Goal: Task Accomplishment & Management: Manage account settings

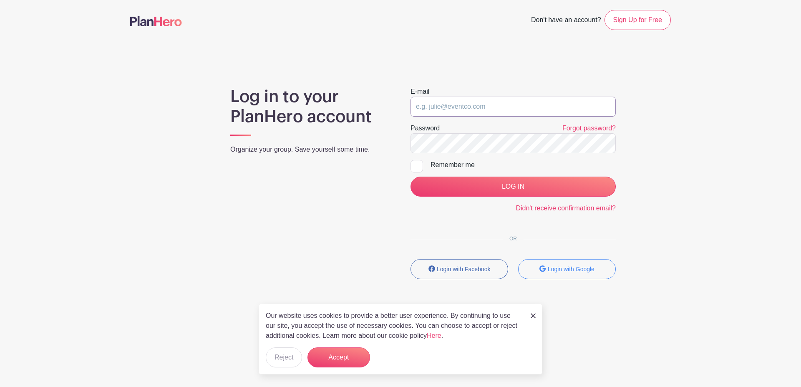
click at [461, 99] on input "email" at bounding box center [512, 107] width 205 height 20
type input "atpuettmann@gmail.com"
click at [344, 353] on button "Accept" at bounding box center [338, 358] width 63 height 20
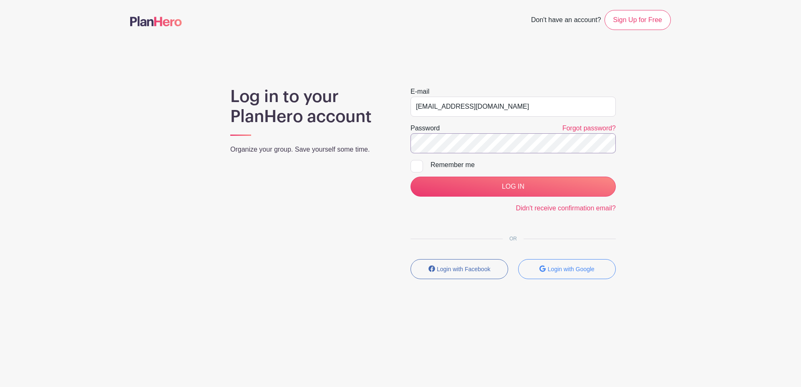
click at [410, 177] on input "LOG IN" at bounding box center [512, 187] width 205 height 20
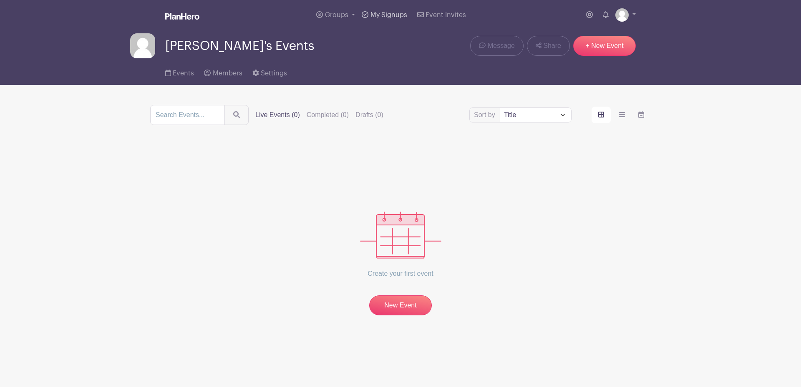
click at [382, 9] on link "My Signups" at bounding box center [384, 15] width 52 height 30
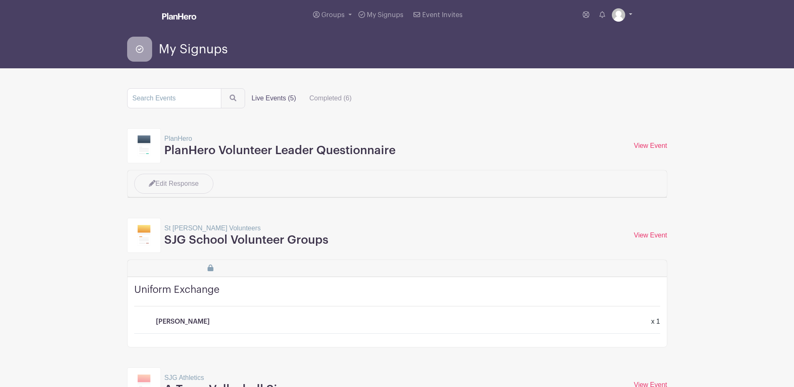
click at [630, 15] on link at bounding box center [622, 14] width 20 height 13
click at [588, 56] on link "Logout" at bounding box center [599, 54] width 66 height 13
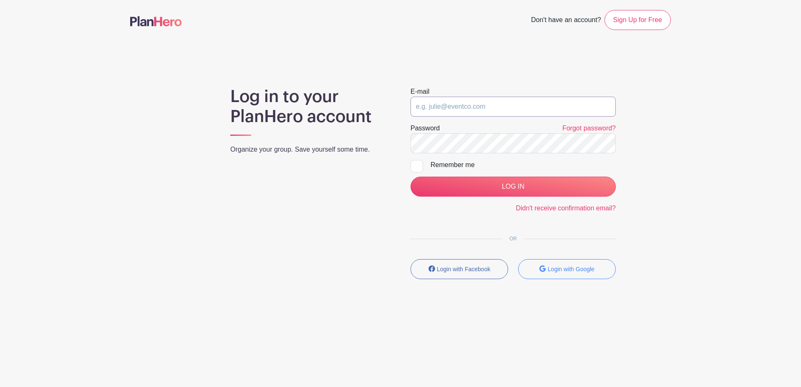
click at [540, 107] on input "email" at bounding box center [512, 107] width 205 height 20
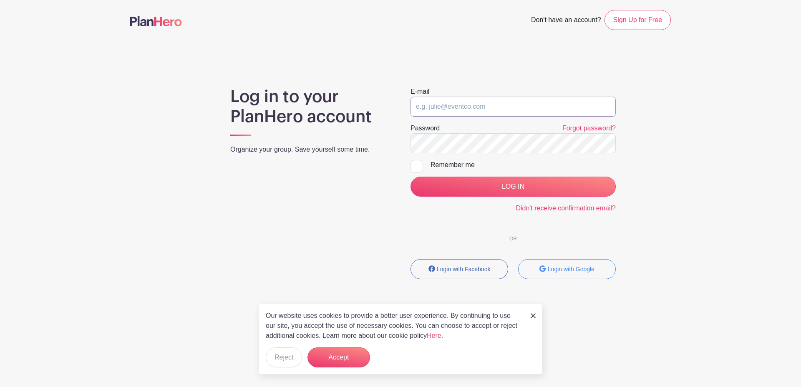
type input "volunteers@sjgschool.org"
click at [354, 355] on button "Accept" at bounding box center [338, 358] width 63 height 20
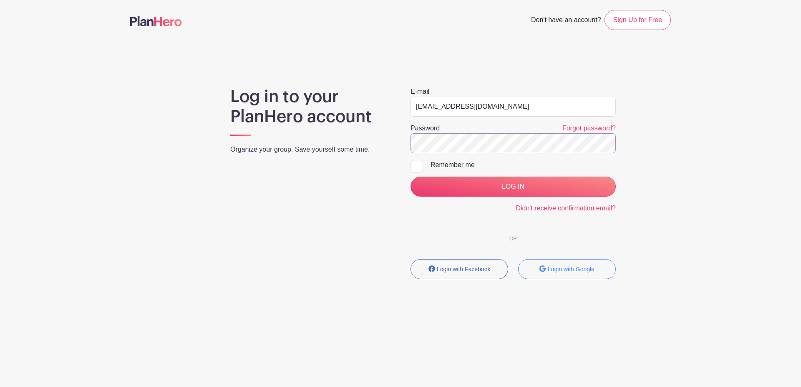
click at [410, 177] on input "LOG IN" at bounding box center [512, 187] width 205 height 20
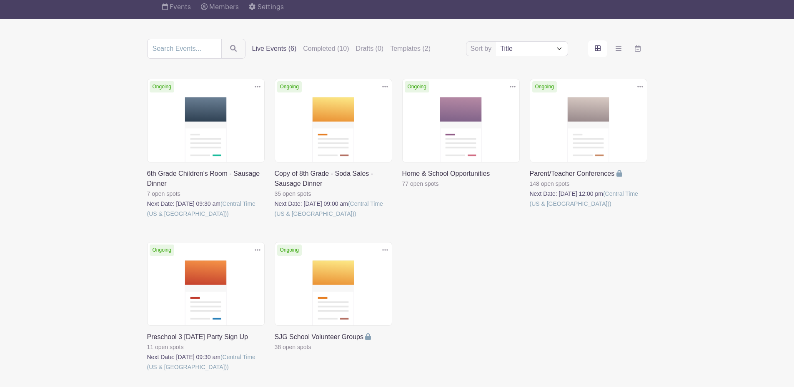
scroll to position [73, 0]
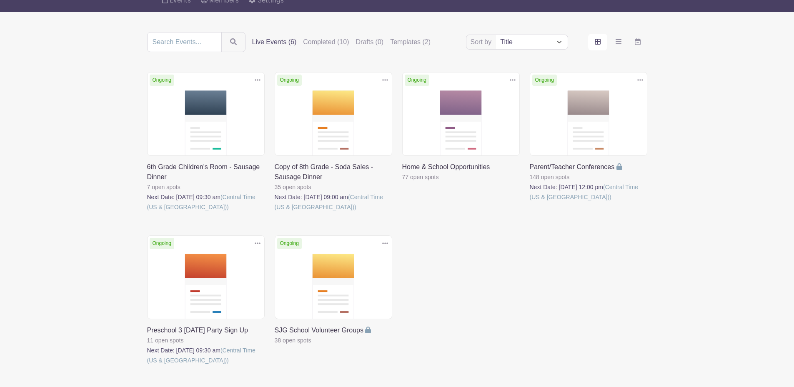
click at [147, 212] on link at bounding box center [147, 212] width 0 height 0
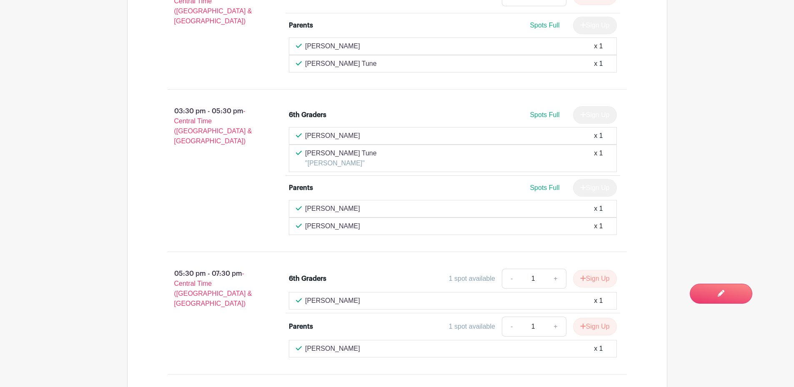
scroll to position [923, 0]
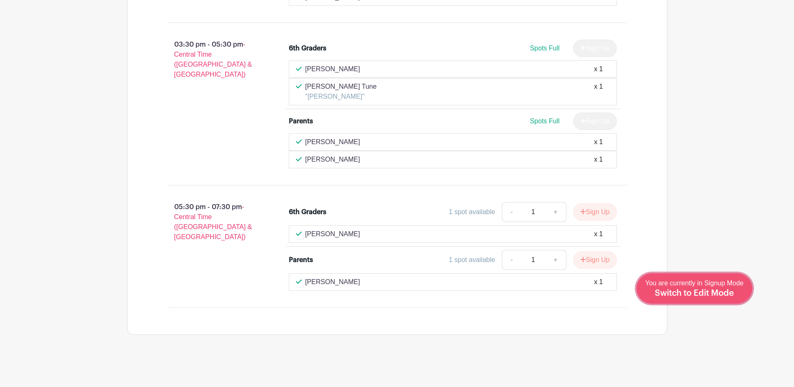
click at [723, 291] on span "Switch to Edit Mode" at bounding box center [694, 293] width 79 height 8
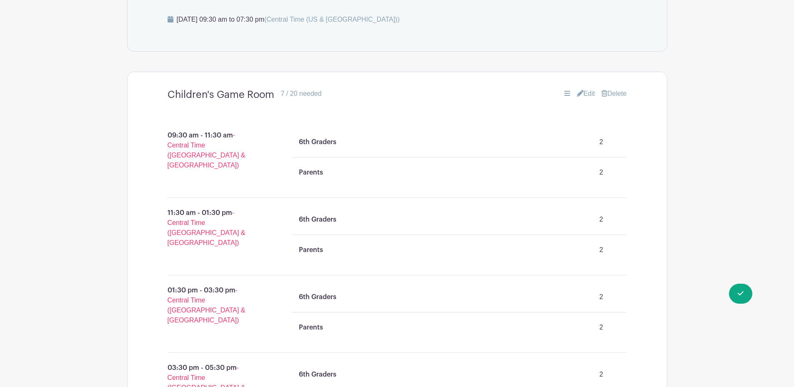
scroll to position [482, 0]
click at [584, 93] on link "Edit" at bounding box center [586, 94] width 18 height 10
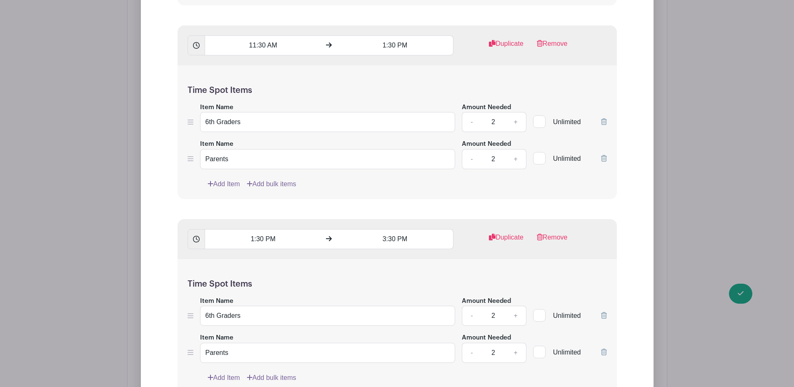
scroll to position [910, 0]
click at [517, 121] on link "+" at bounding box center [515, 122] width 21 height 20
type input "4"
click at [517, 161] on link "+" at bounding box center [515, 159] width 21 height 20
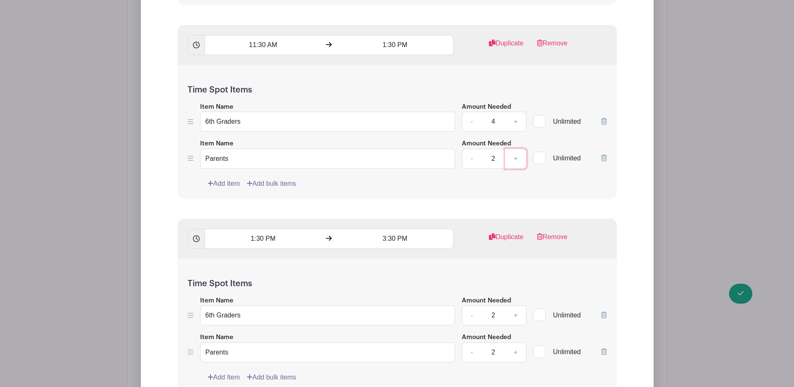
type input "3"
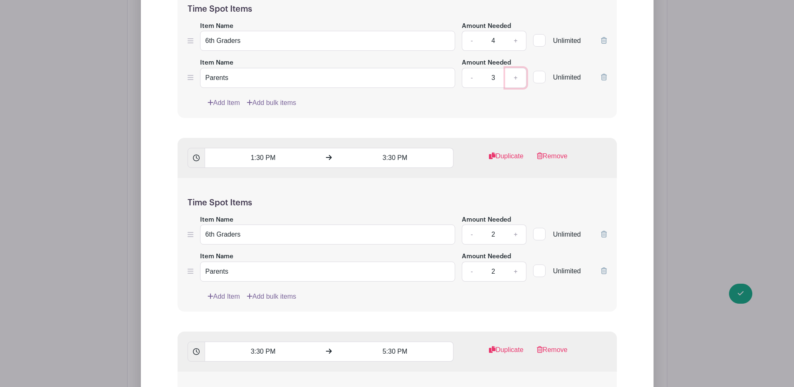
scroll to position [1052, 0]
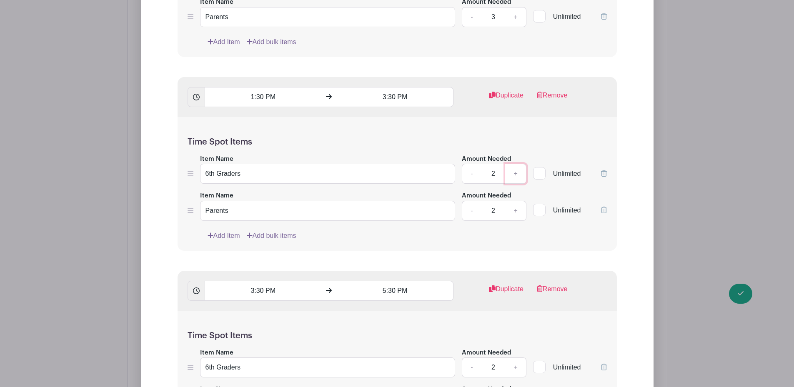
click at [517, 172] on link "+" at bounding box center [515, 174] width 21 height 20
type input "4"
click at [517, 210] on link "+" at bounding box center [515, 211] width 21 height 20
type input "3"
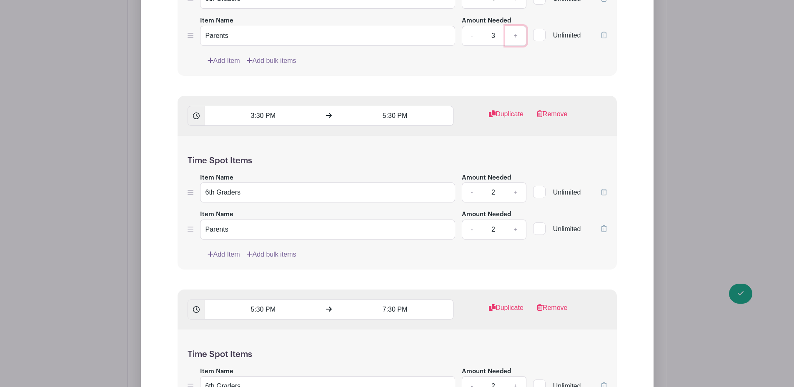
scroll to position [1236, 0]
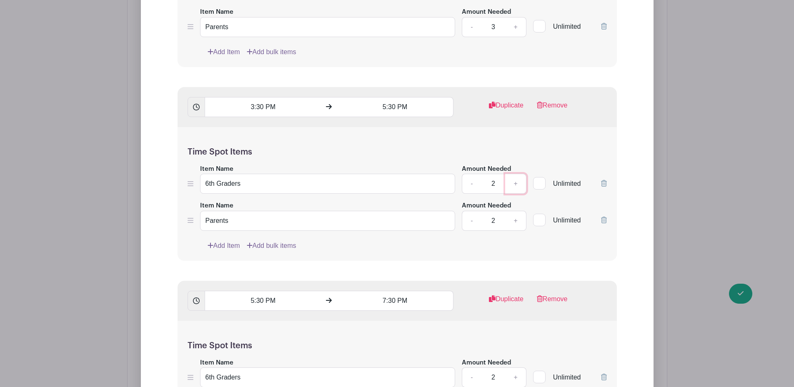
click at [516, 181] on link "+" at bounding box center [515, 184] width 21 height 20
click at [470, 183] on link "-" at bounding box center [471, 184] width 19 height 20
type input "3"
click at [516, 221] on link "+" at bounding box center [515, 221] width 21 height 20
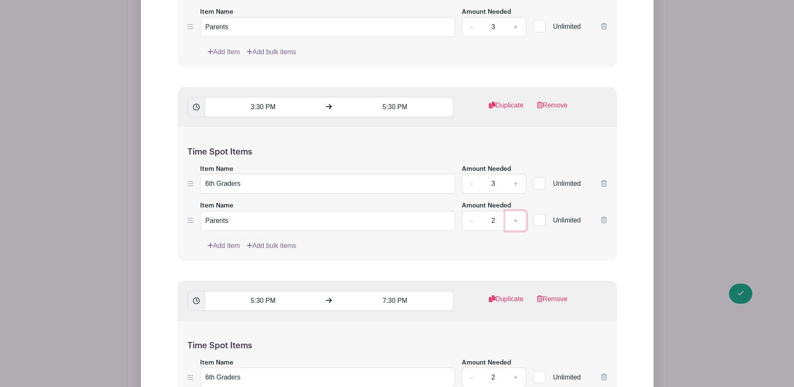
type input "3"
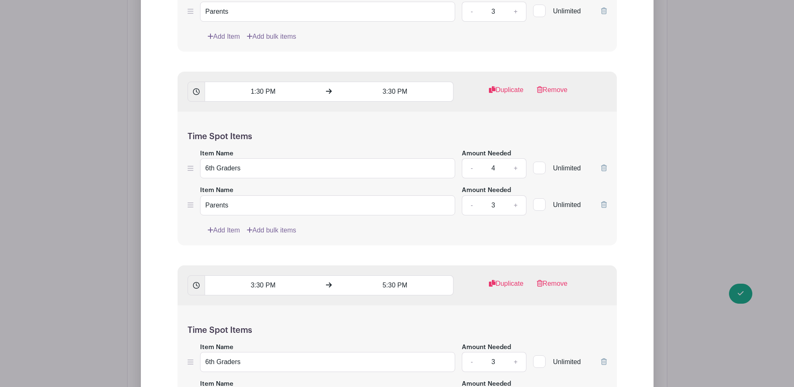
scroll to position [1057, 0]
click at [471, 168] on link "-" at bounding box center [471, 169] width 19 height 20
type input "3"
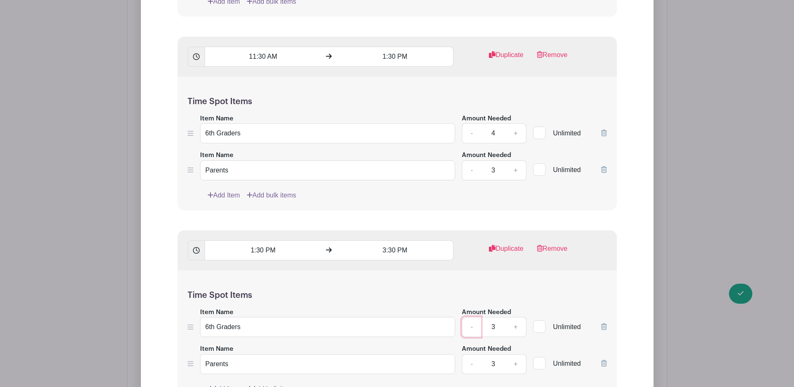
scroll to position [898, 0]
click at [471, 135] on link "-" at bounding box center [471, 134] width 19 height 20
type input "3"
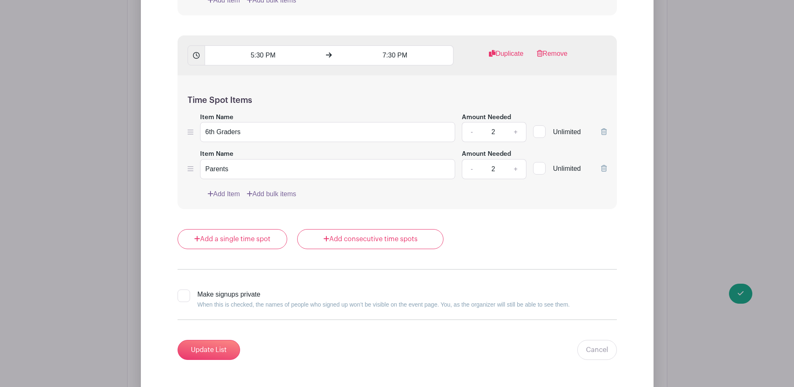
scroll to position [1482, 0]
click at [516, 130] on link "+" at bounding box center [515, 132] width 21 height 20
type input "3"
click at [516, 169] on link "+" at bounding box center [515, 169] width 21 height 20
type input "3"
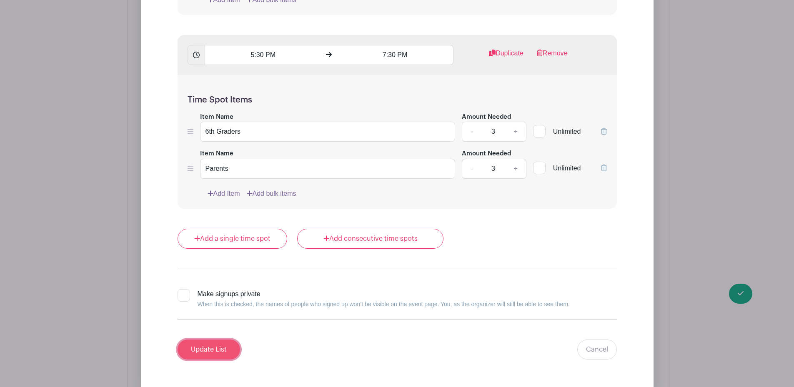
click at [211, 346] on input "Update List" at bounding box center [209, 350] width 63 height 20
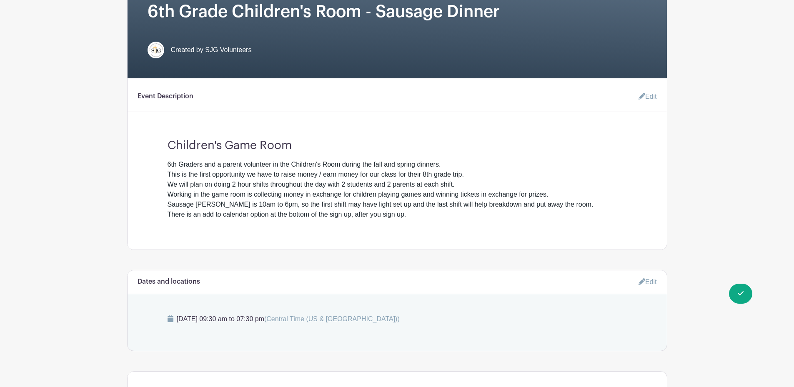
scroll to position [0, 0]
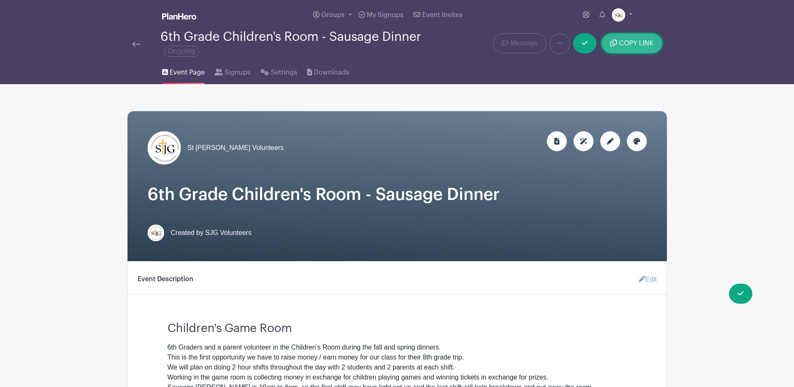
click at [624, 41] on span "COPY LINK" at bounding box center [636, 43] width 35 height 7
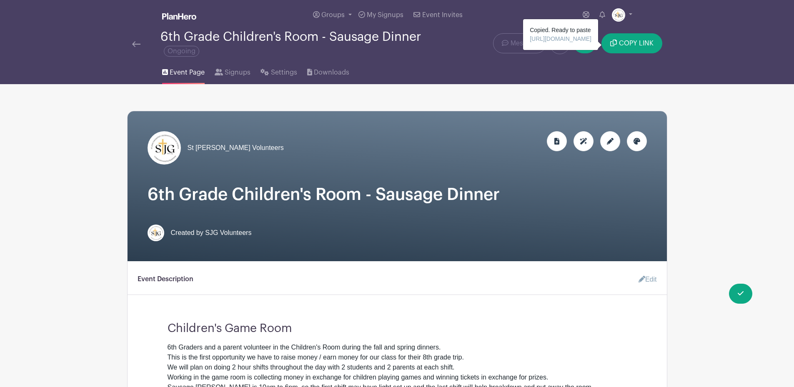
click at [135, 42] on img at bounding box center [136, 44] width 8 height 6
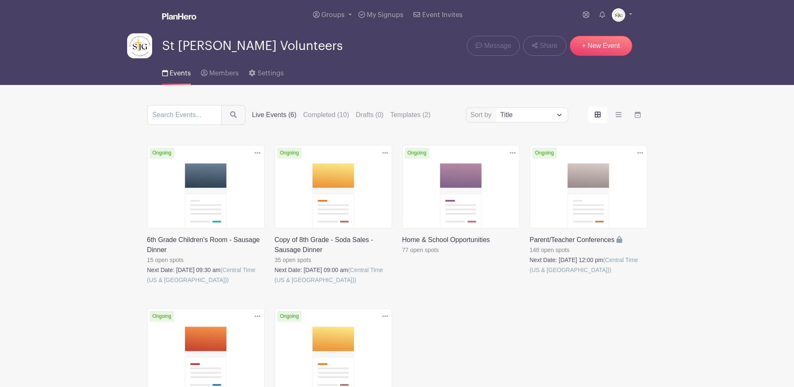
click at [275, 285] on link at bounding box center [275, 285] width 0 height 0
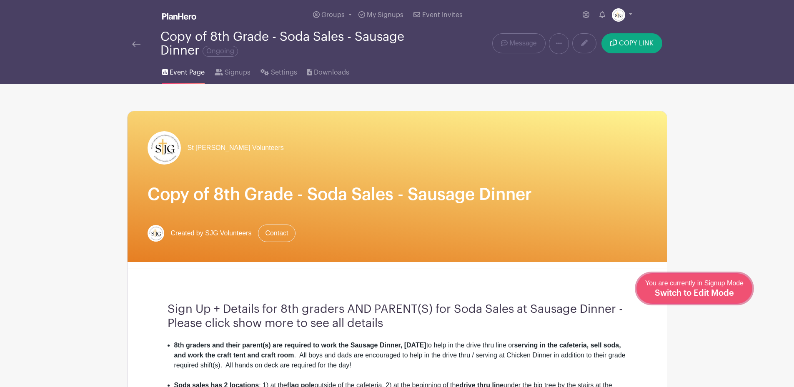
click at [717, 287] on div "You are currently in Signup Mode Switch to Edit Mode" at bounding box center [694, 289] width 98 height 20
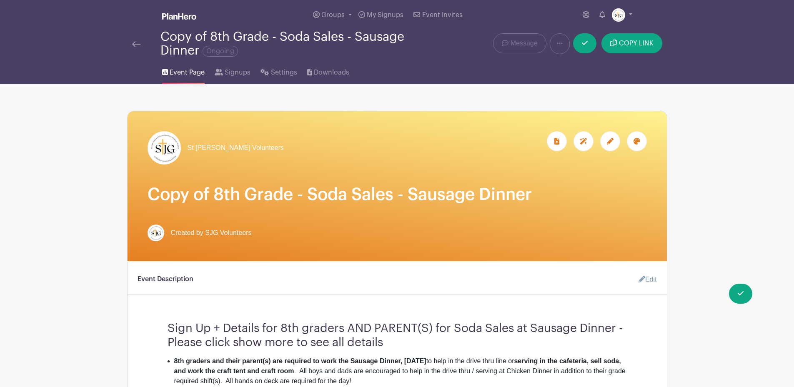
click at [613, 138] on div at bounding box center [610, 141] width 20 height 20
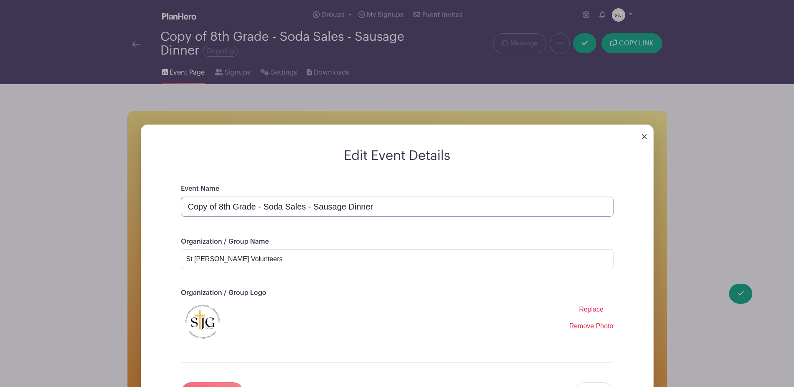
click at [219, 207] on input "Copy of 8th Grade - Soda Sales - Sausage Dinner" at bounding box center [397, 207] width 433 height 20
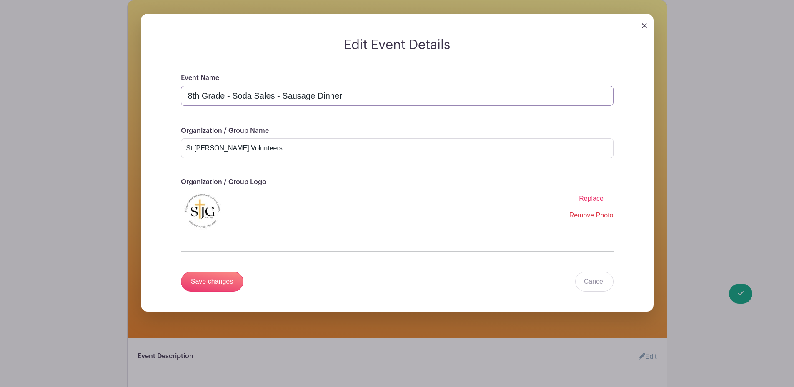
scroll to position [111, 0]
type input "8th Grade - Soda Sales - Sausage Dinner"
click at [209, 278] on input "Save changes" at bounding box center [212, 281] width 63 height 20
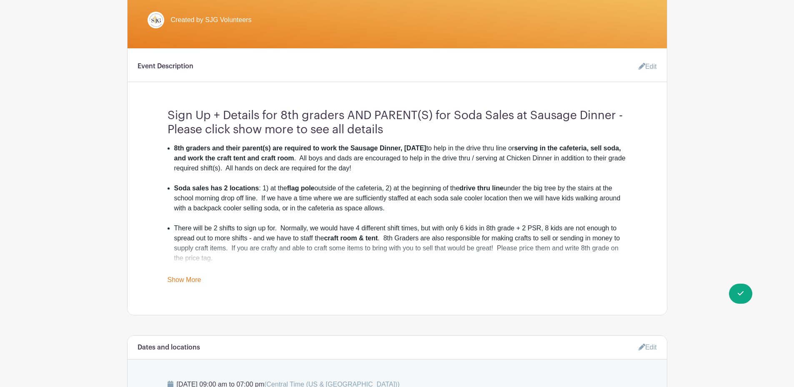
scroll to position [216, 0]
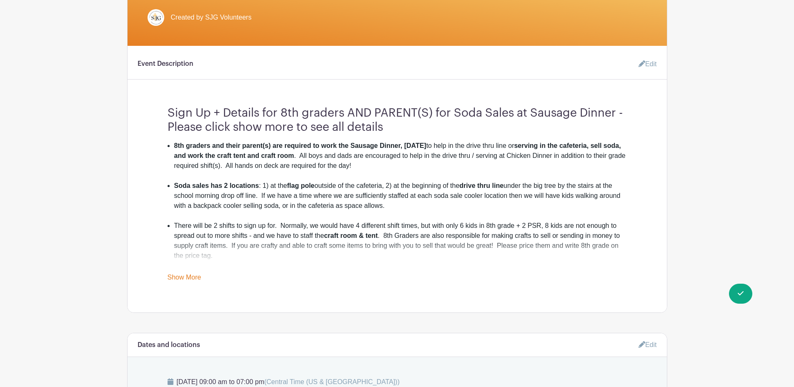
click at [645, 60] on link "Edit" at bounding box center [644, 64] width 25 height 17
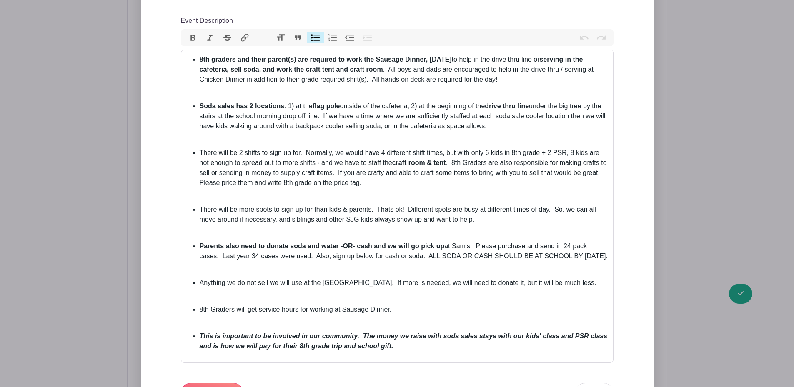
scroll to position [363, 0]
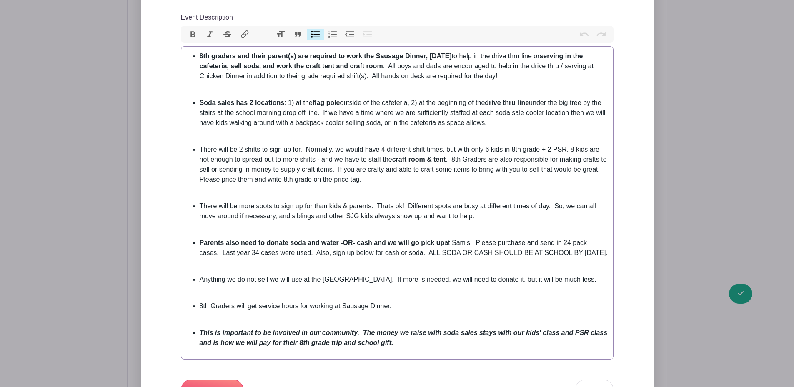
click at [223, 76] on li "8th graders and their parent(s) are required to work the Sausage Dinner, [DATE]…" at bounding box center [404, 66] width 409 height 30
type trix-editor "<ul><li><strong>8th graders and their parent(s) are required to work the Sausag…"
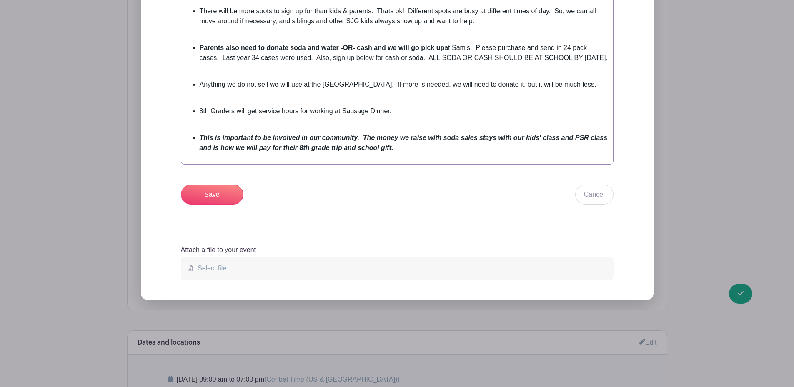
scroll to position [561, 0]
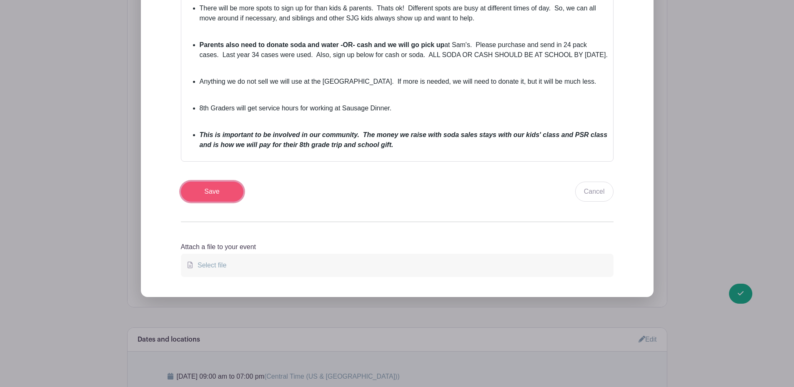
click at [216, 201] on input "Save" at bounding box center [212, 192] width 63 height 20
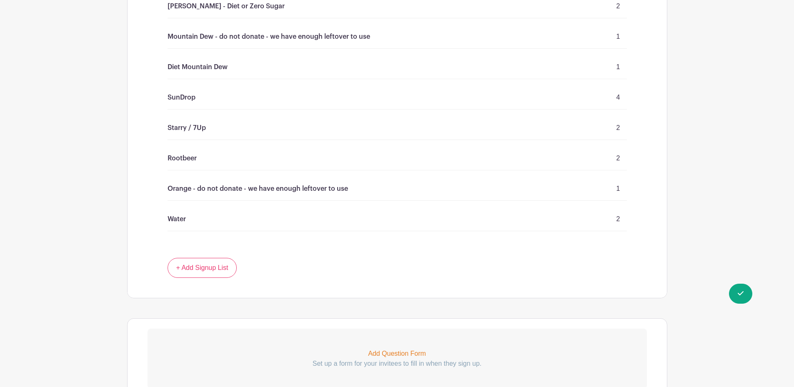
scroll to position [1648, 0]
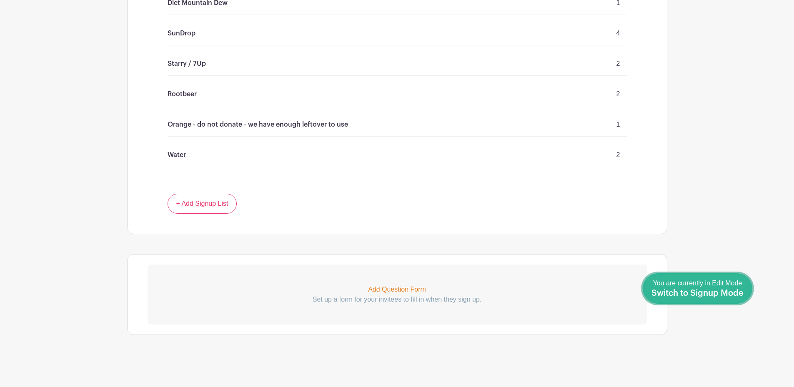
click at [729, 291] on span "Switch to Signup Mode" at bounding box center [698, 293] width 92 height 8
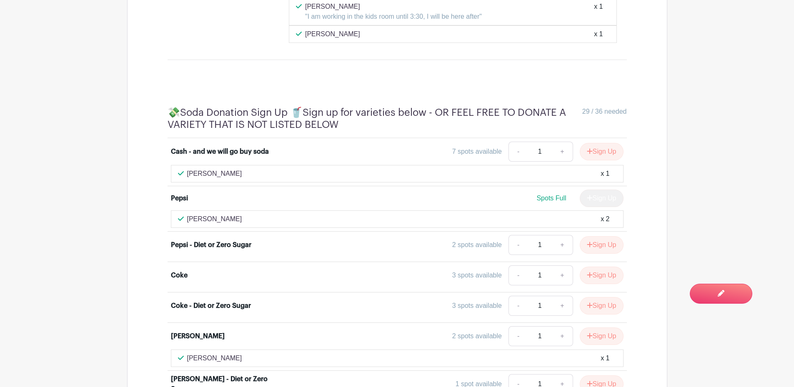
scroll to position [1504, 0]
